Goal: Download file/media

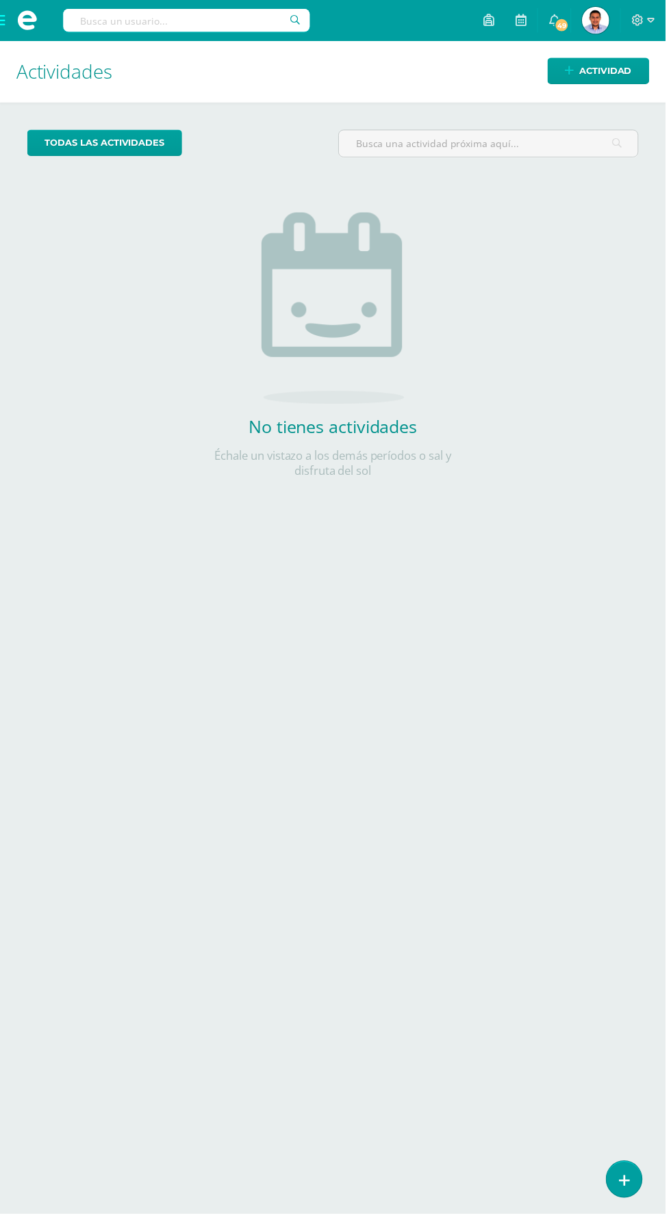
click at [18, 23] on span at bounding box center [27, 20] width 21 height 21
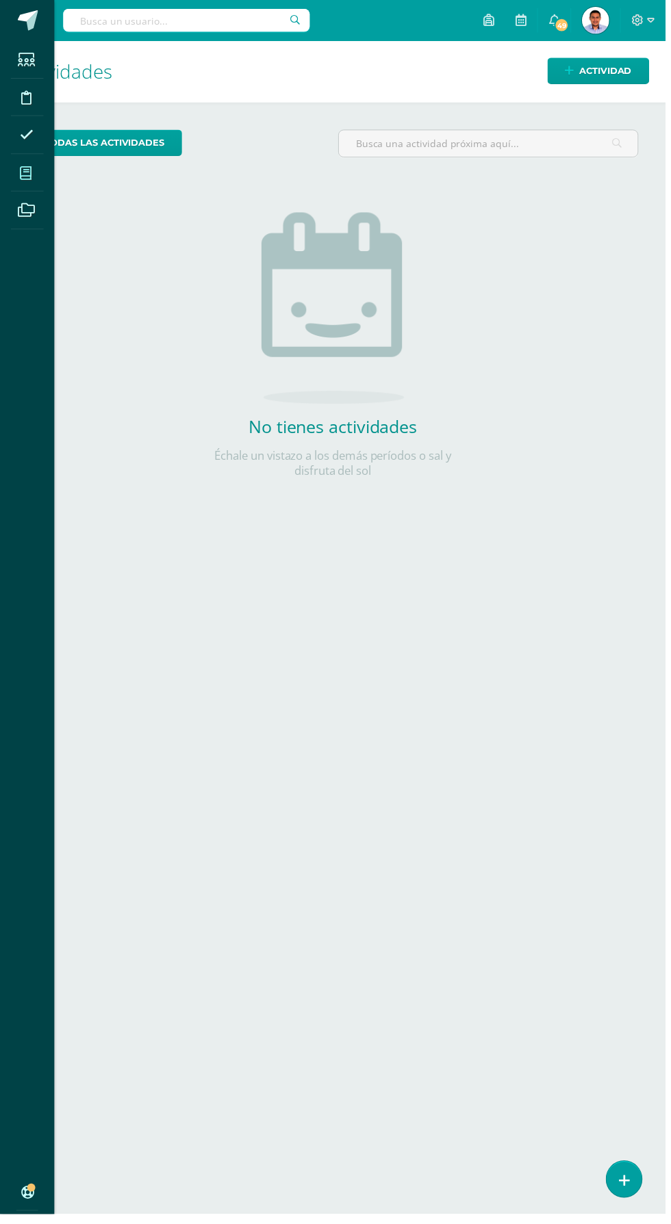
click at [21, 168] on icon at bounding box center [26, 175] width 12 height 14
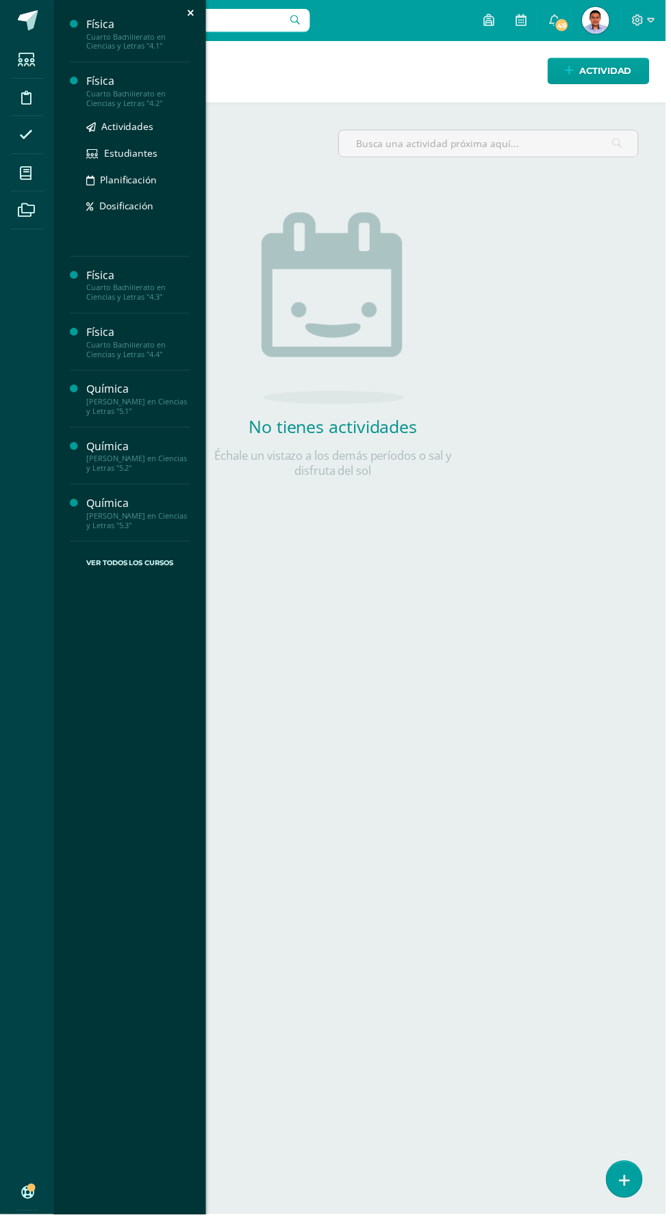
click at [112, 97] on div "Cuarto Bachillerato en Ciencias y Letras "4.2"" at bounding box center [139, 99] width 104 height 19
click at [105, 131] on span "Actividades" at bounding box center [128, 127] width 53 height 13
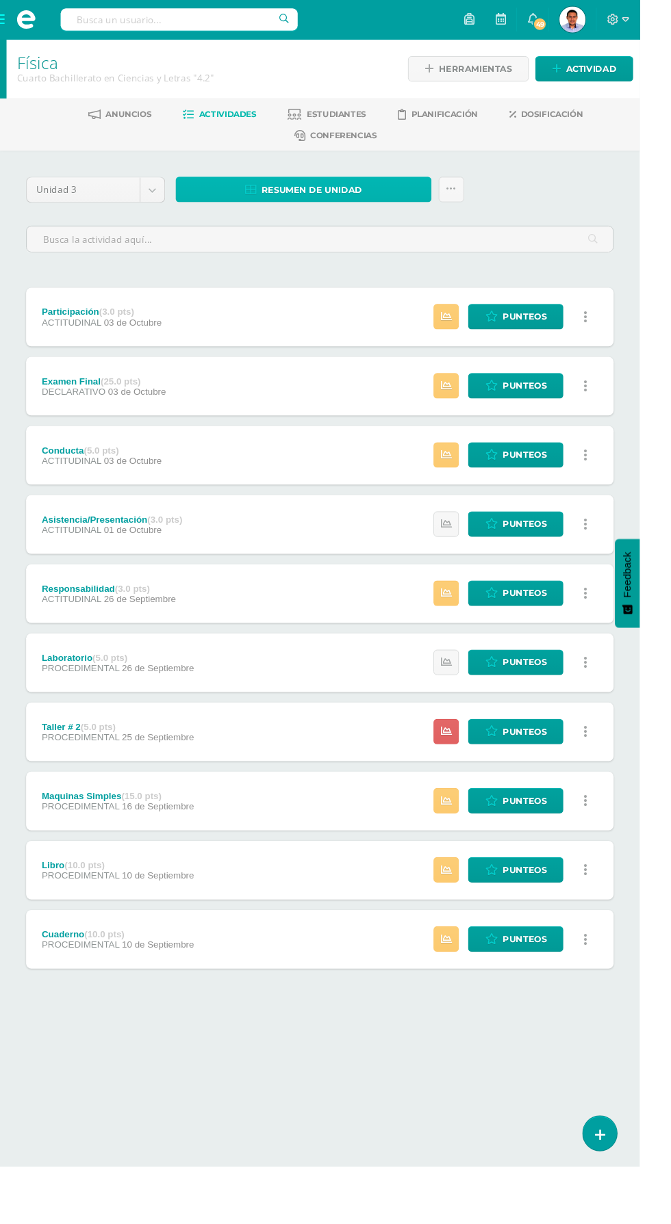
click at [253, 195] on link "Resumen de unidad" at bounding box center [318, 198] width 268 height 27
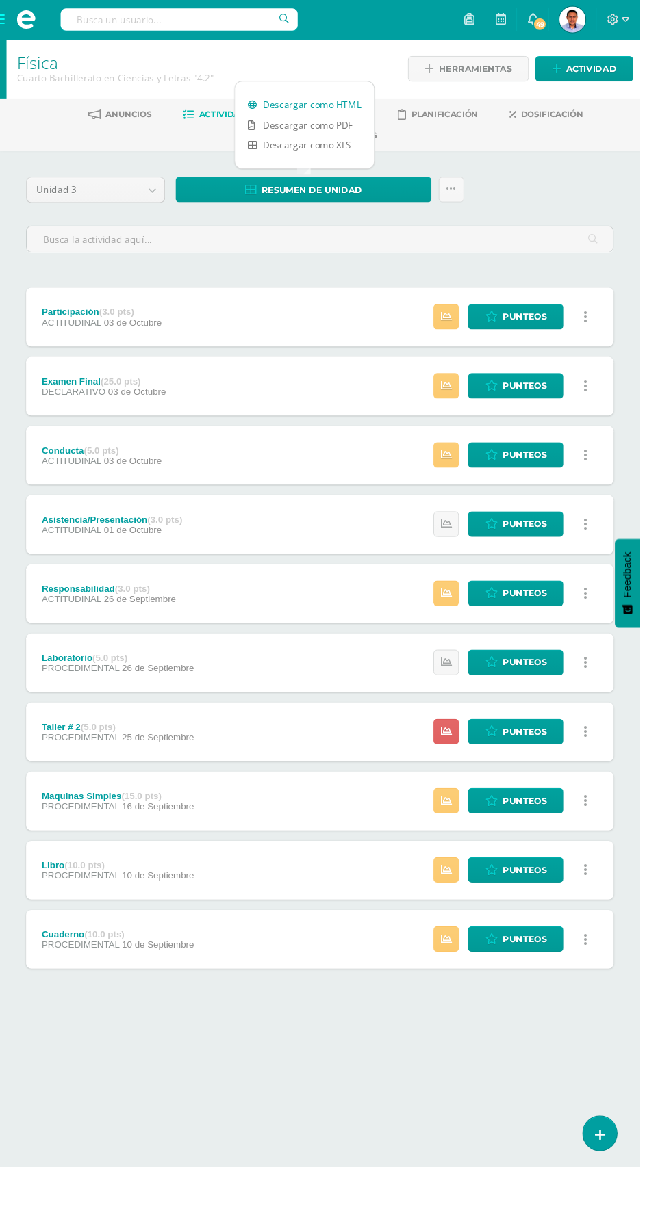
click at [317, 109] on link "Descargar como HTML" at bounding box center [319, 109] width 146 height 21
